Goal: Task Accomplishment & Management: Complete application form

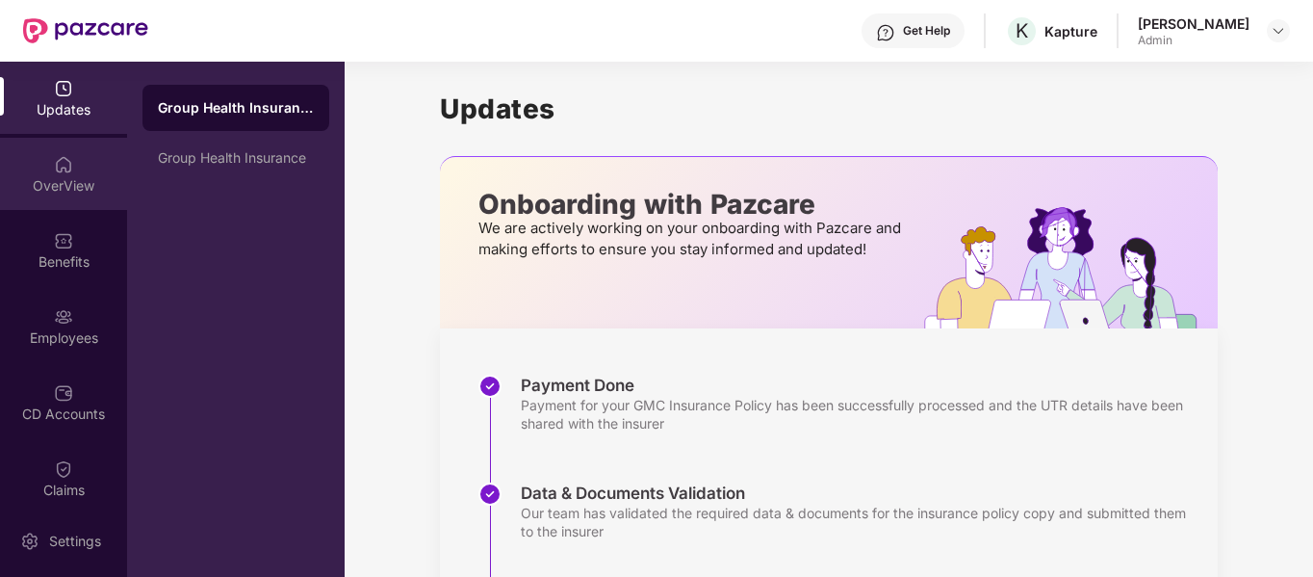
click at [110, 205] on div "OverView" at bounding box center [63, 174] width 127 height 72
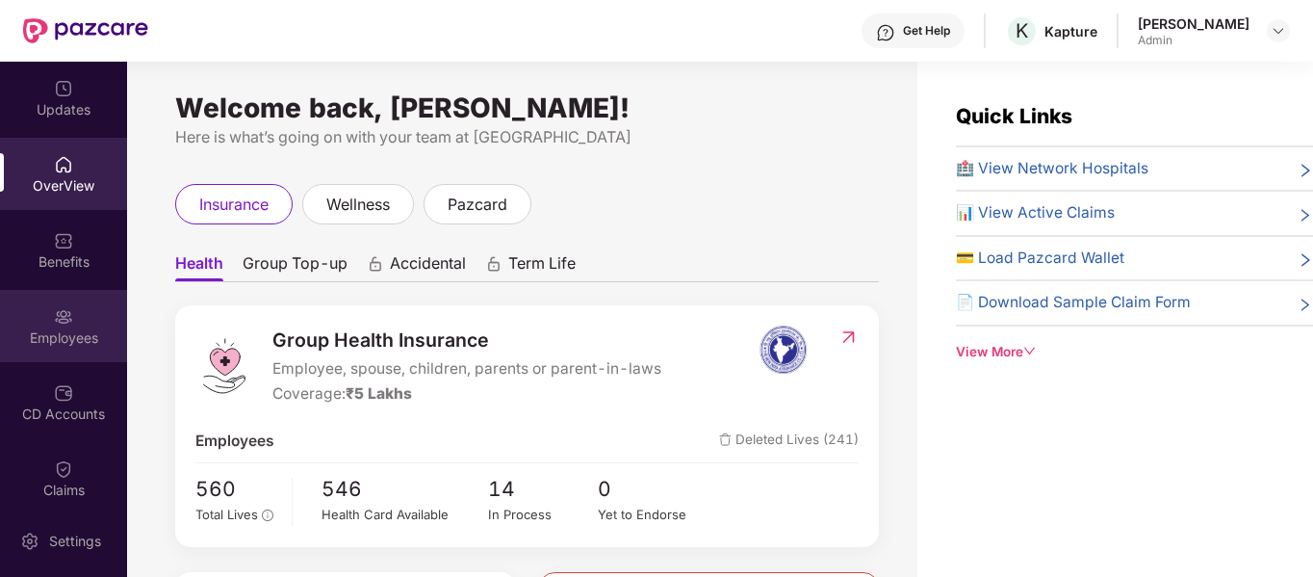
click at [68, 360] on div "Employees" at bounding box center [63, 326] width 127 height 72
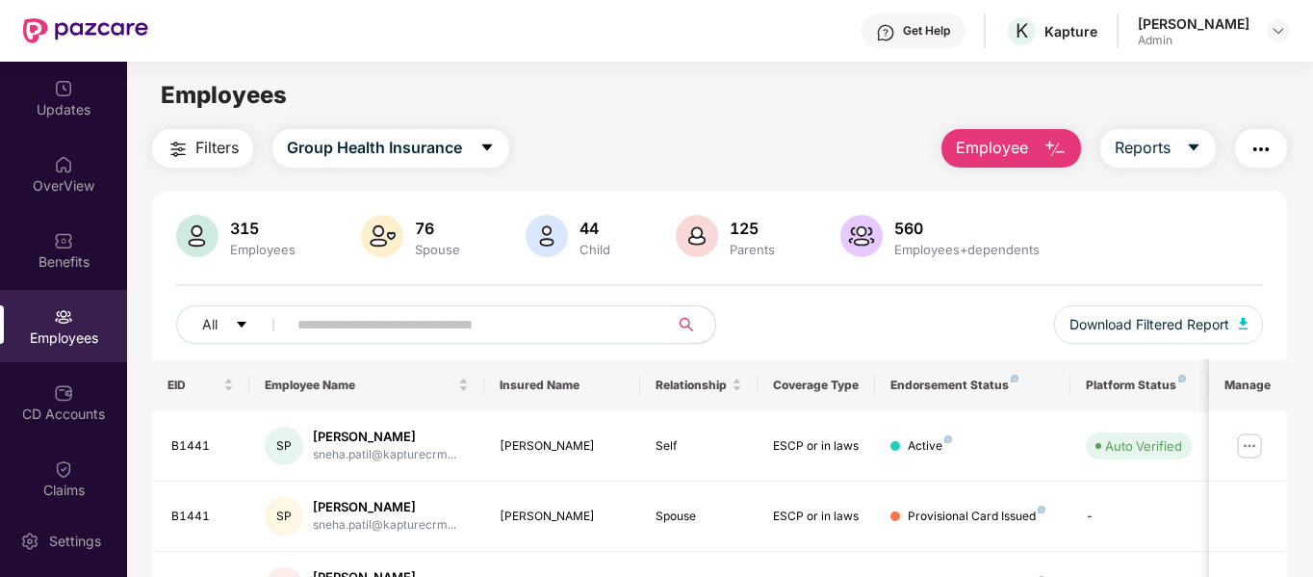
click at [992, 140] on span "Employee" at bounding box center [992, 148] width 72 height 24
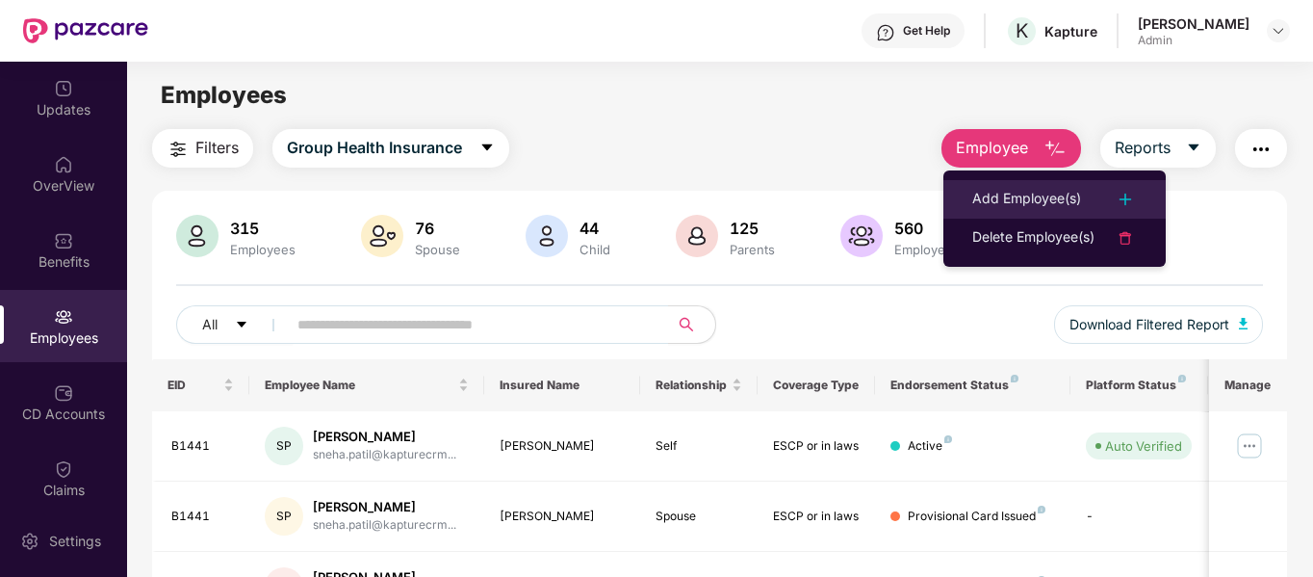
click at [1015, 188] on div "Add Employee(s)" at bounding box center [1026, 199] width 109 height 23
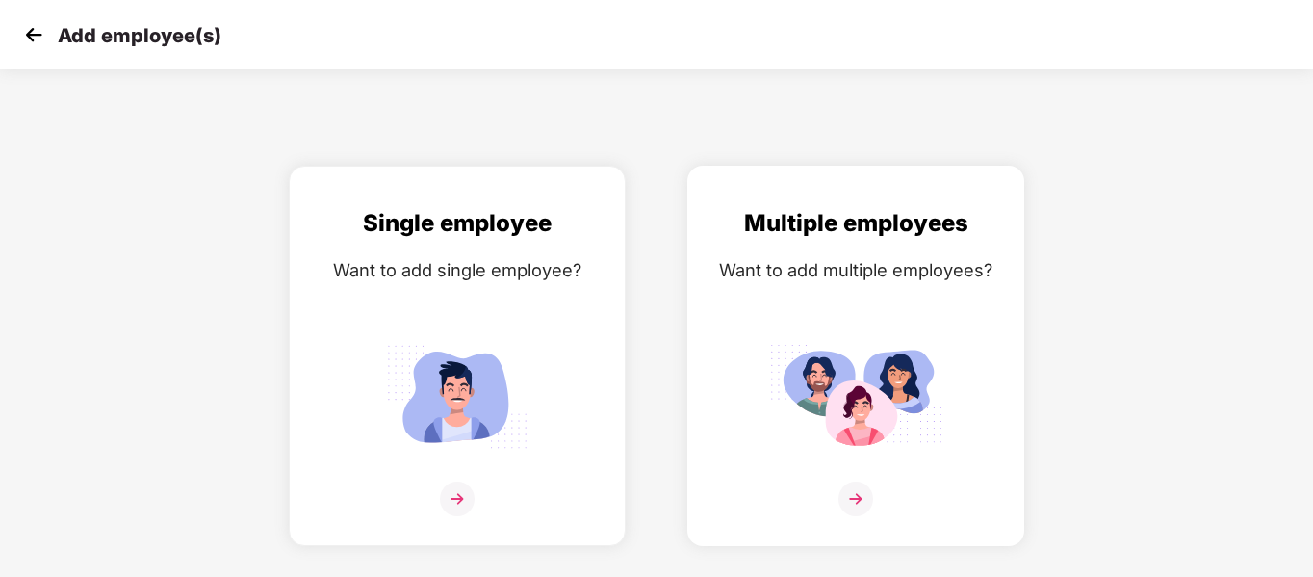
click at [907, 331] on div "Multiple employees Want to add multiple employees?" at bounding box center [856, 372] width 297 height 335
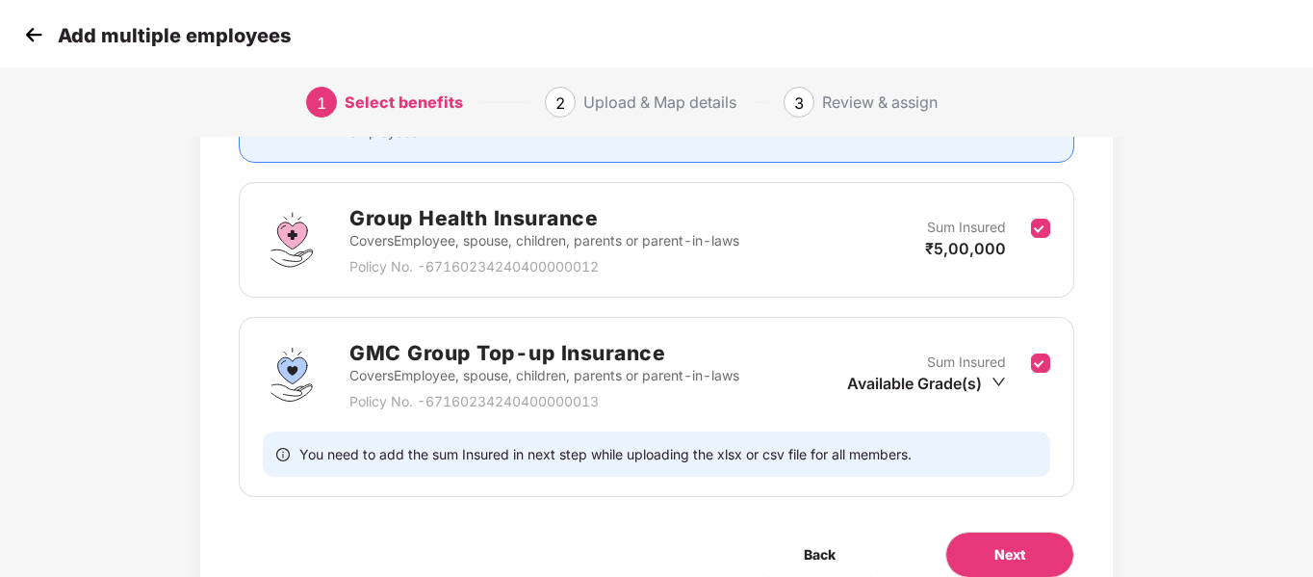
scroll to position [279, 0]
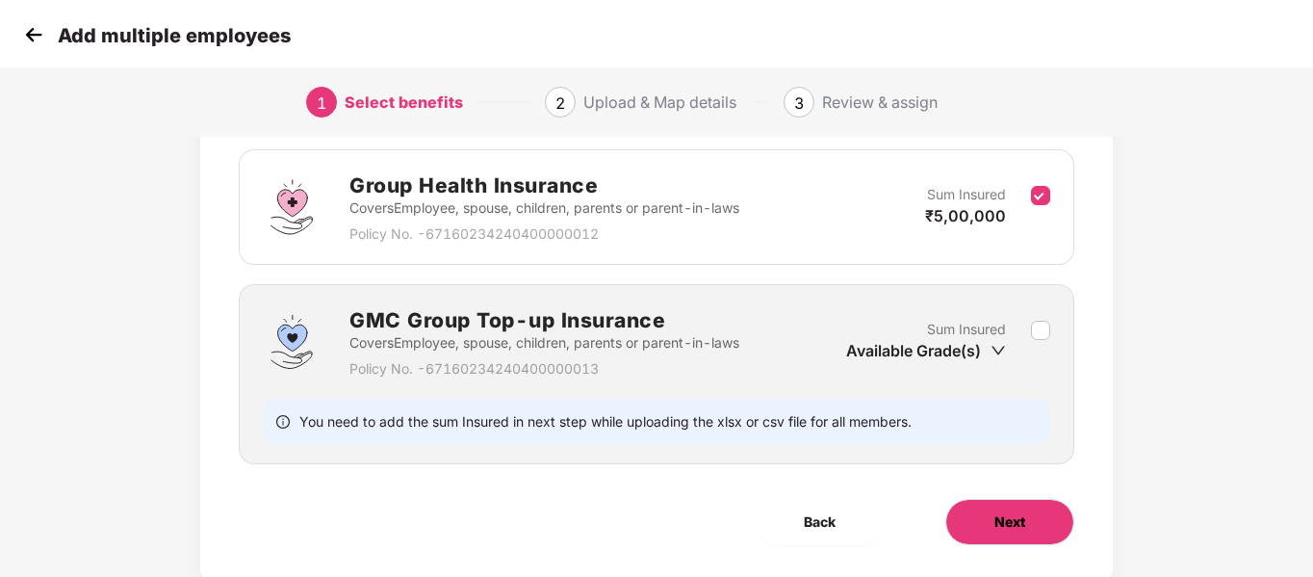
click at [968, 508] on button "Next" at bounding box center [1010, 522] width 129 height 46
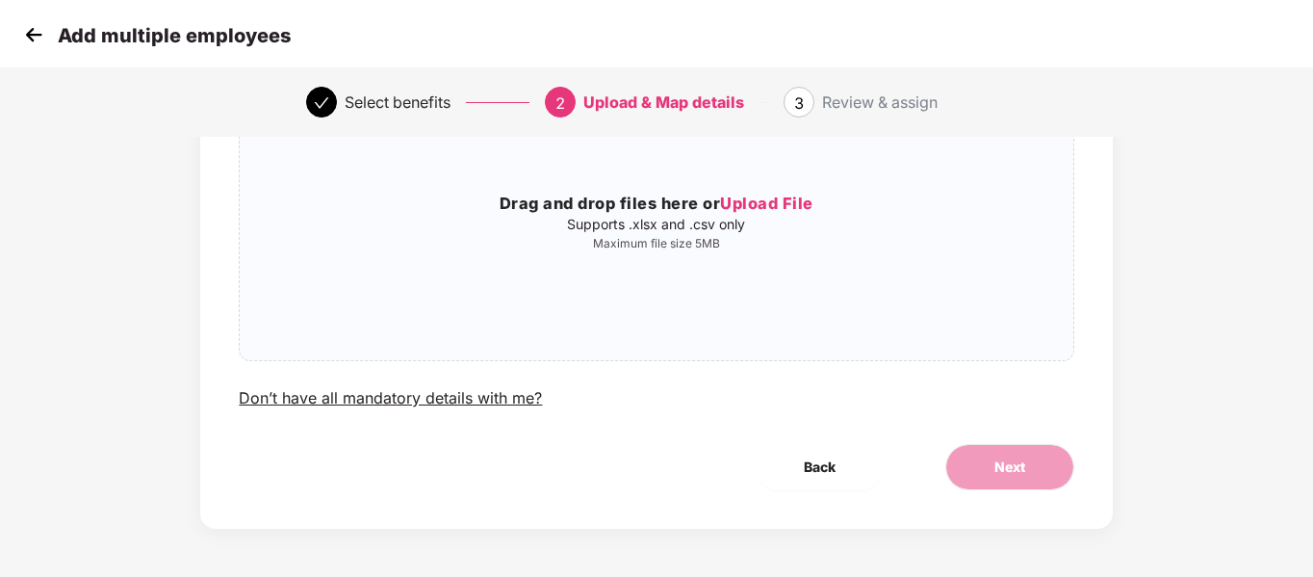
scroll to position [0, 0]
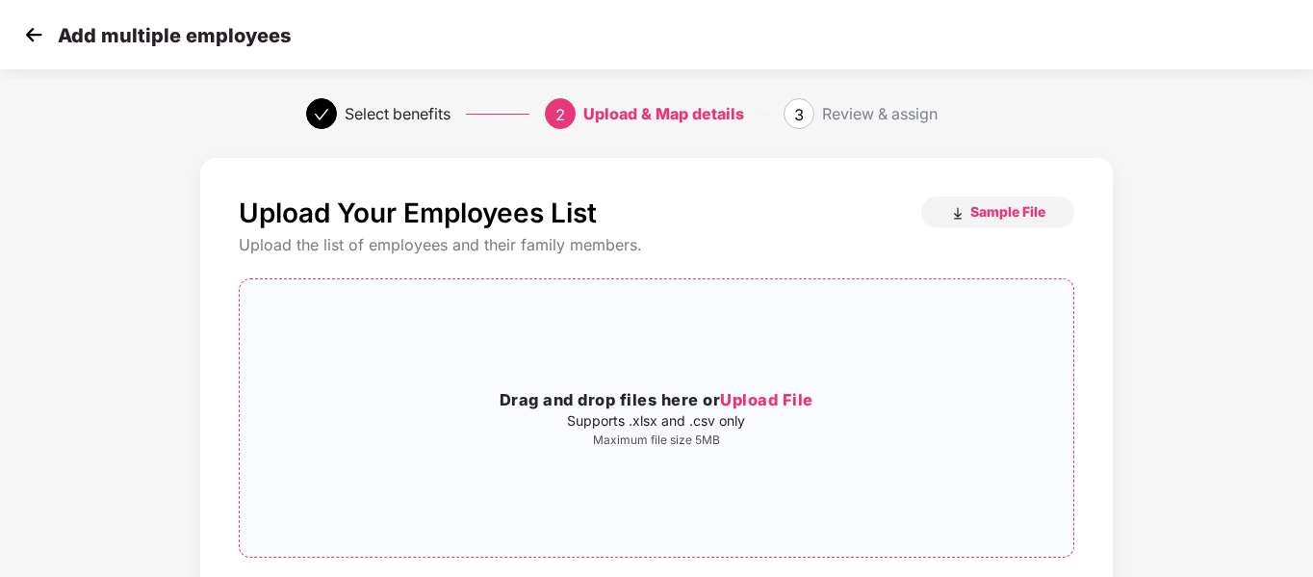
click at [765, 391] on span "Upload File" at bounding box center [766, 399] width 93 height 19
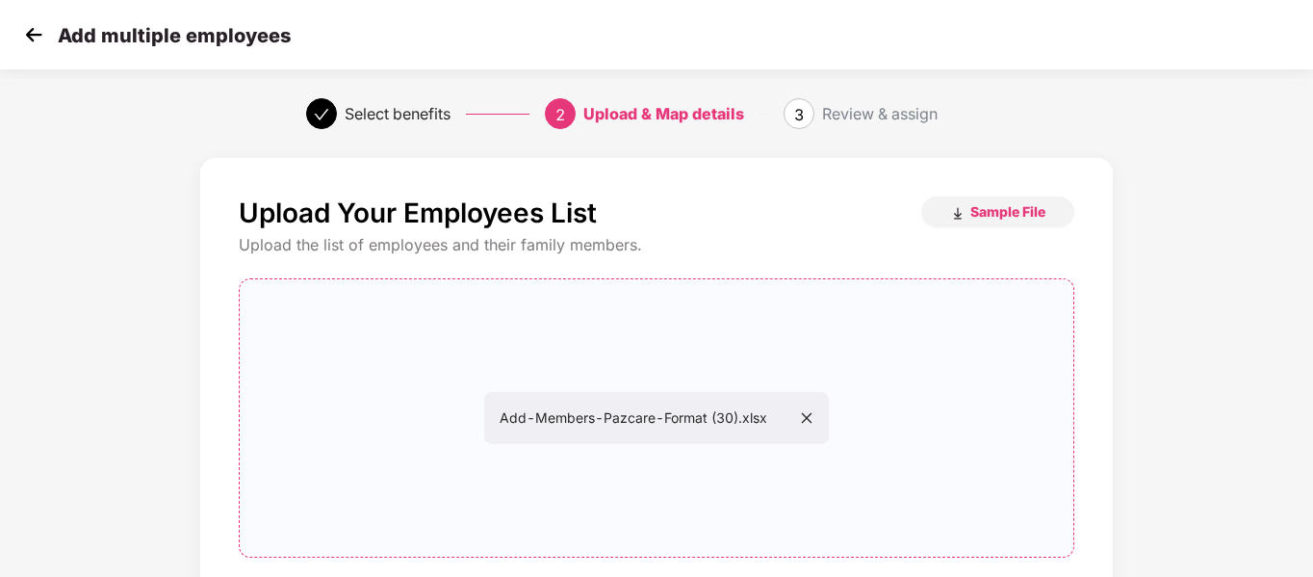
scroll to position [196, 0]
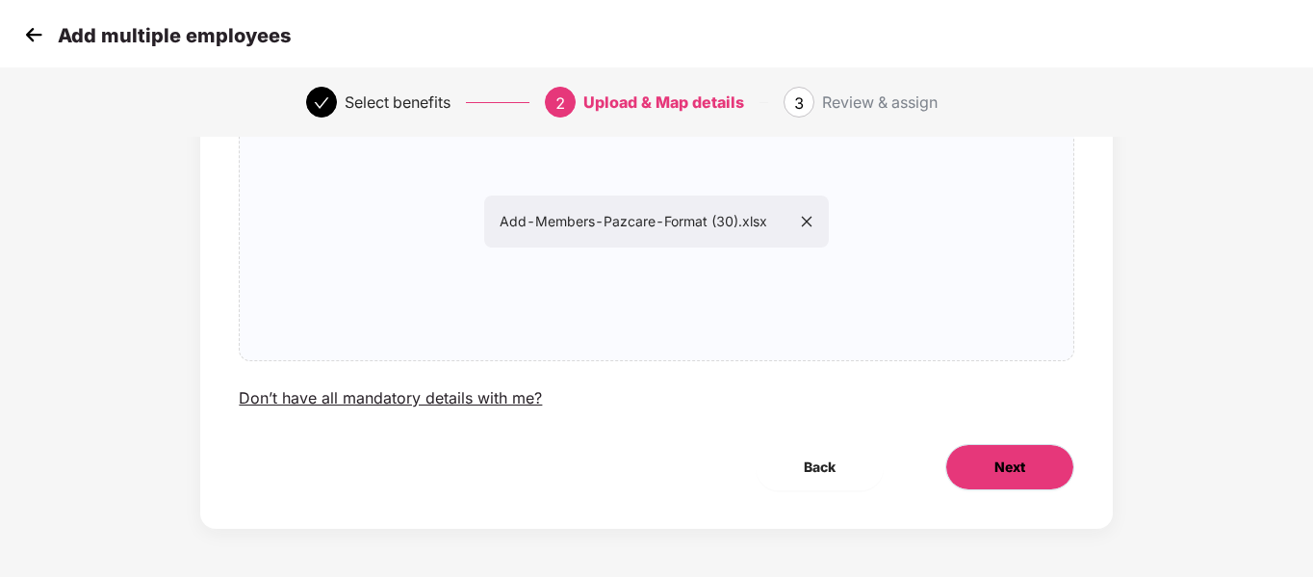
click at [1015, 484] on button "Next" at bounding box center [1010, 467] width 129 height 46
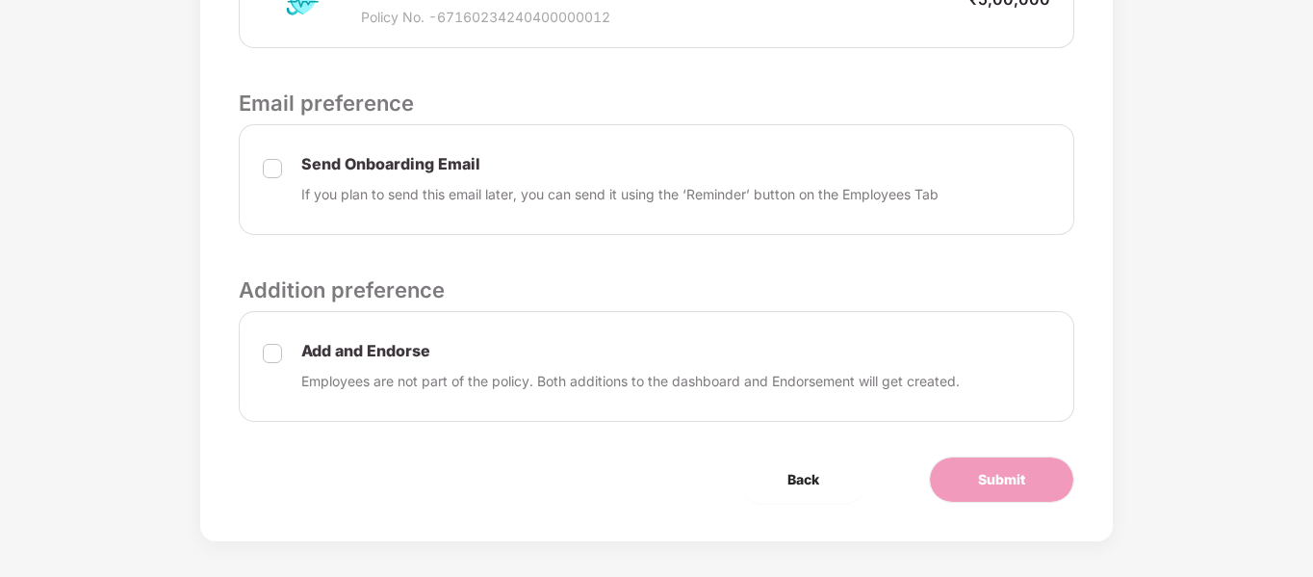
scroll to position [705, 0]
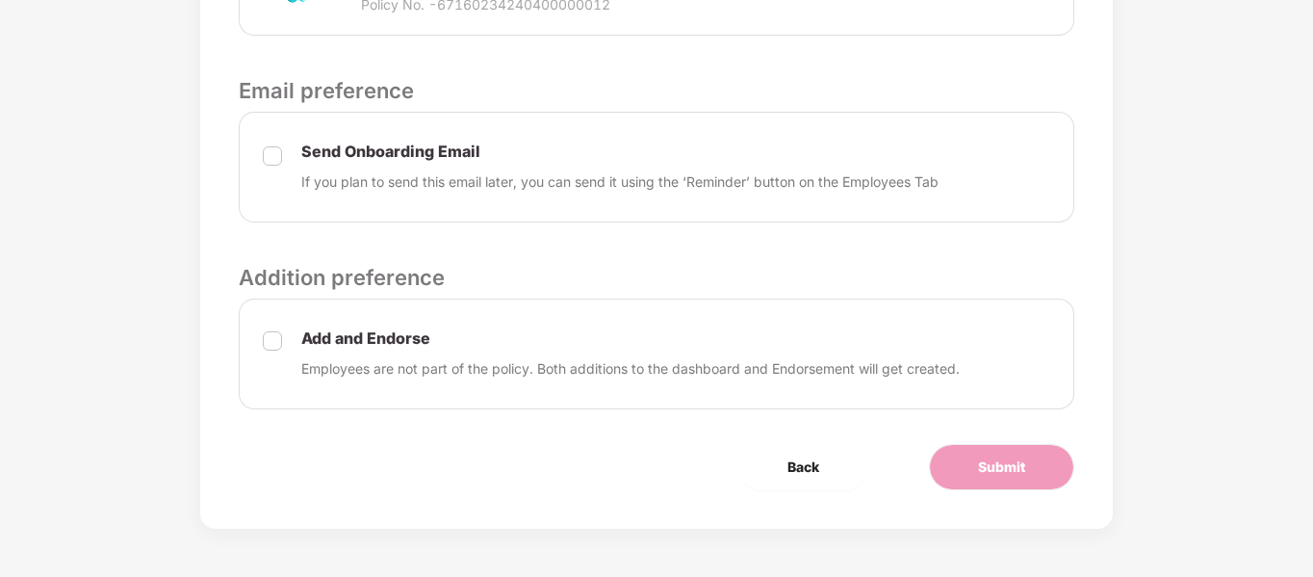
click at [270, 169] on label at bounding box center [272, 167] width 19 height 49
click at [1004, 476] on span "Submit" at bounding box center [1001, 466] width 47 height 21
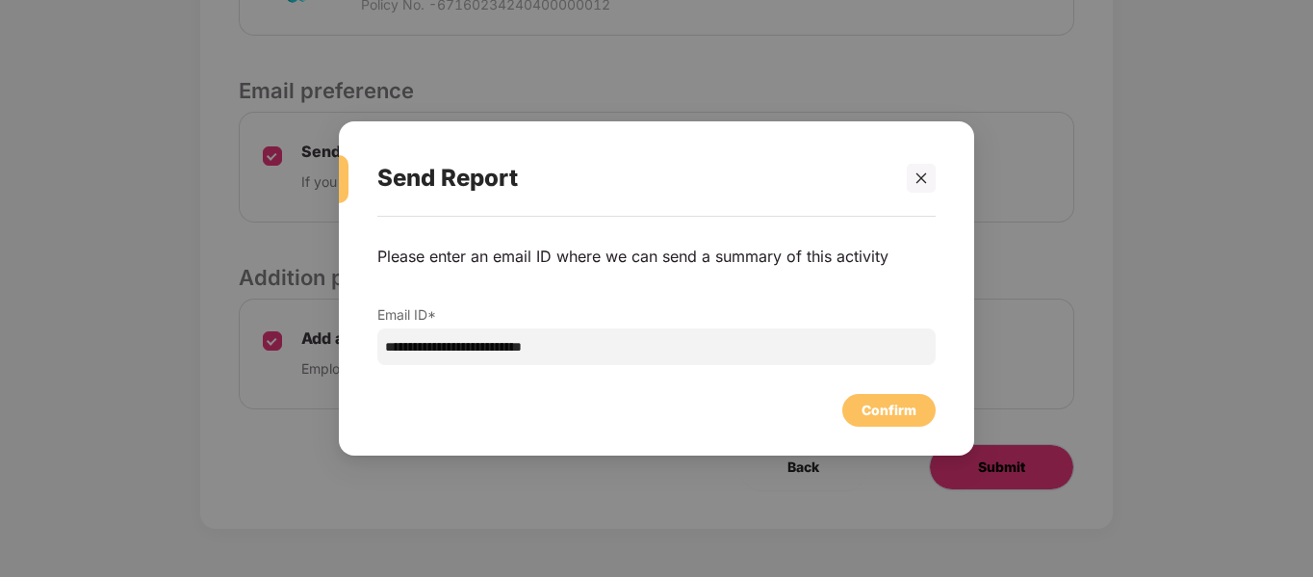
scroll to position [0, 0]
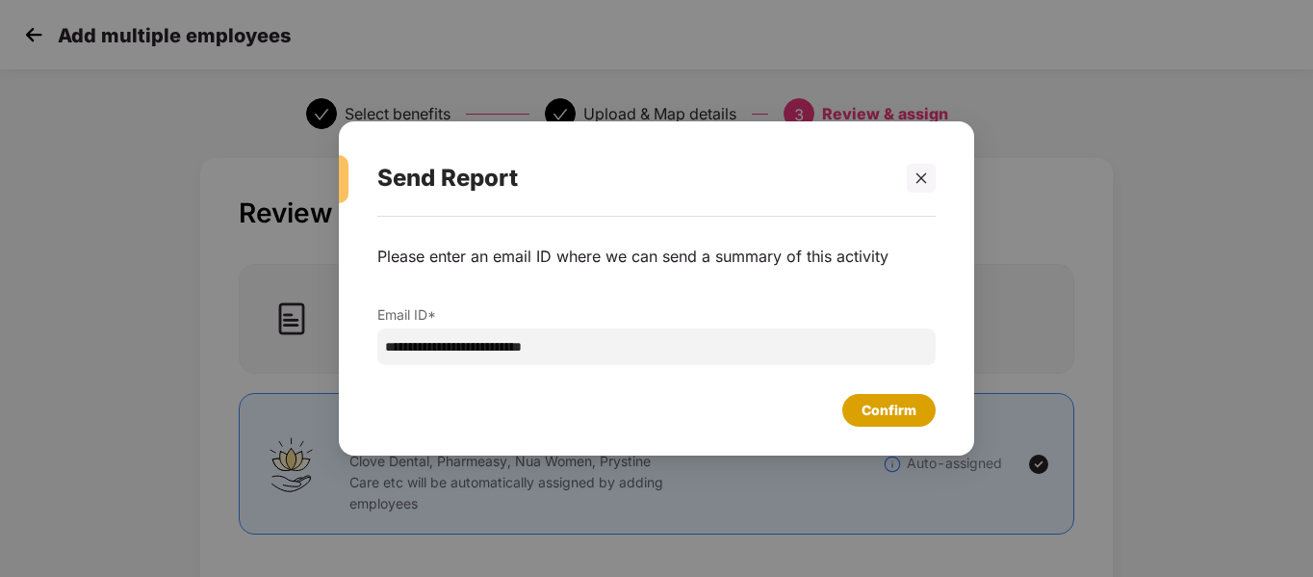
click at [885, 400] on div "Confirm" at bounding box center [889, 410] width 55 height 21
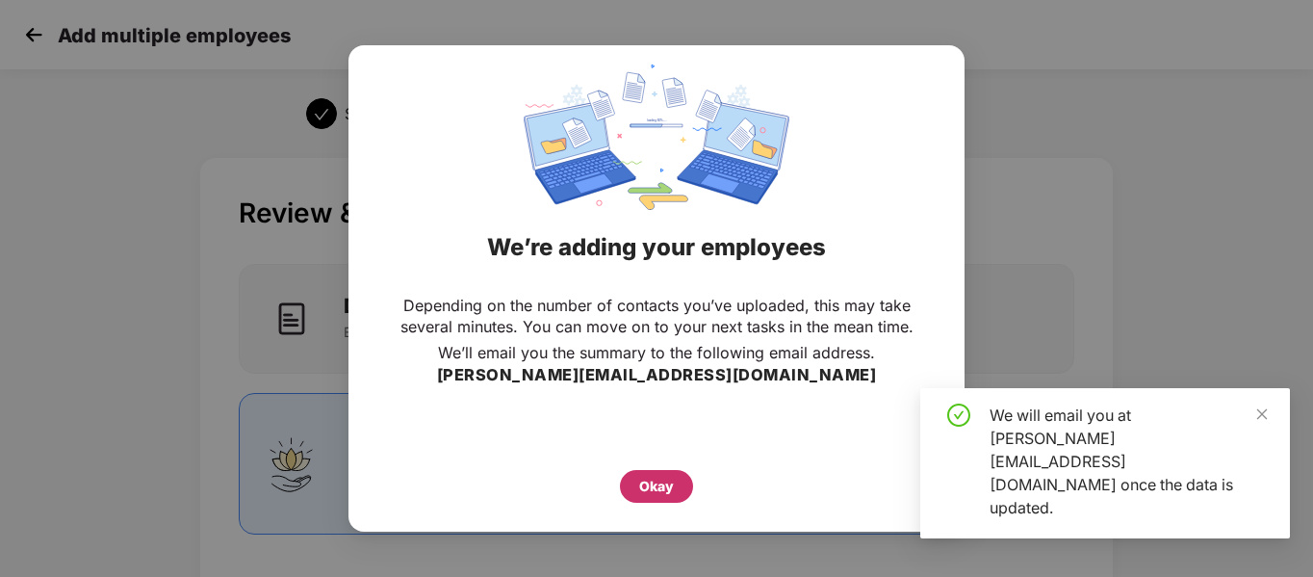
click at [635, 494] on div "Okay" at bounding box center [656, 486] width 73 height 33
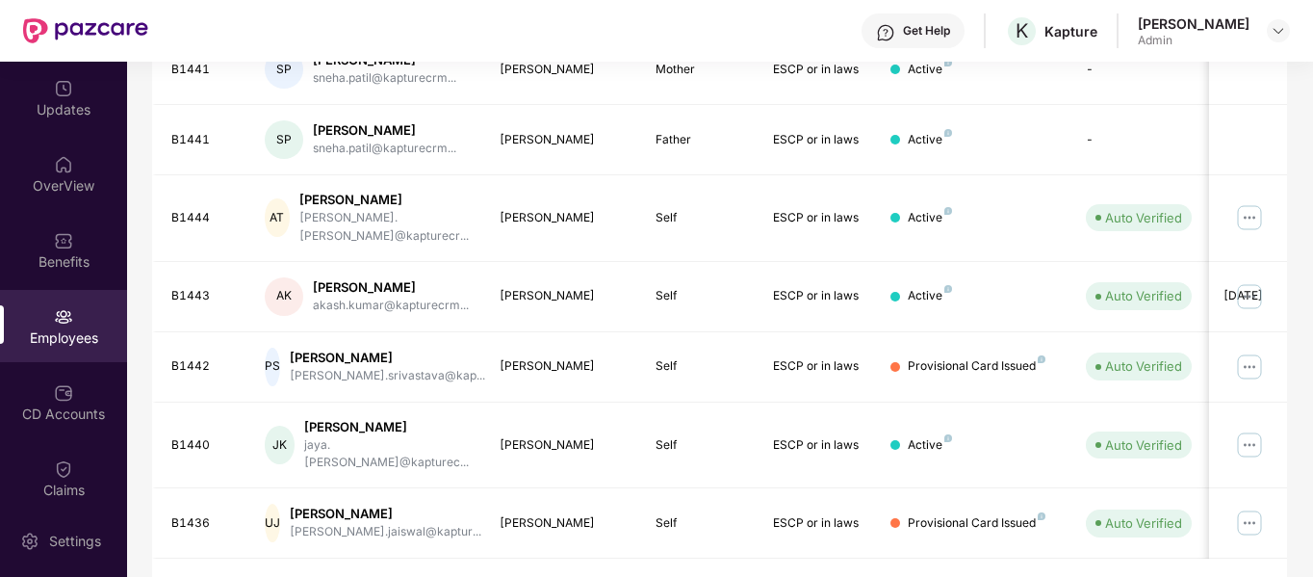
scroll to position [607, 0]
